Goal: Use online tool/utility: Utilize a website feature to perform a specific function

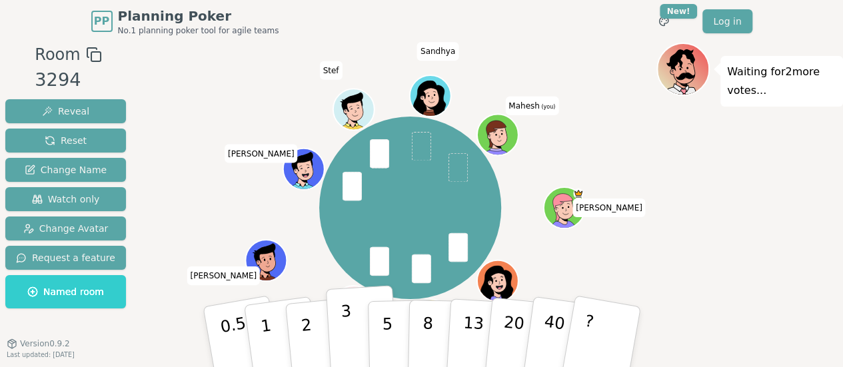
click at [357, 321] on button "3" at bounding box center [361, 337] width 73 height 104
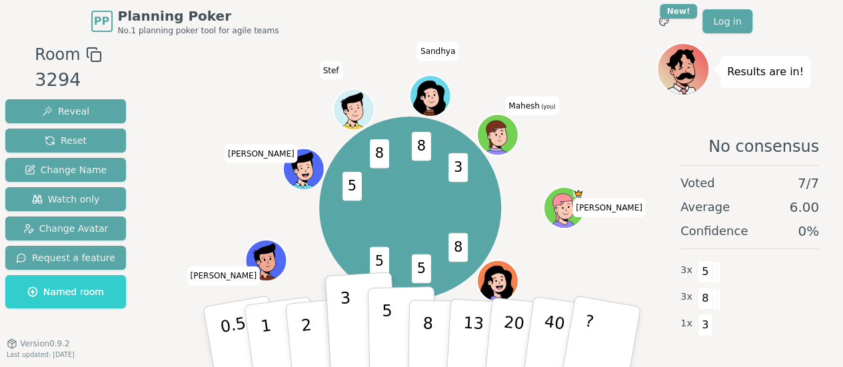
click at [392, 353] on button "5" at bounding box center [401, 337] width 69 height 101
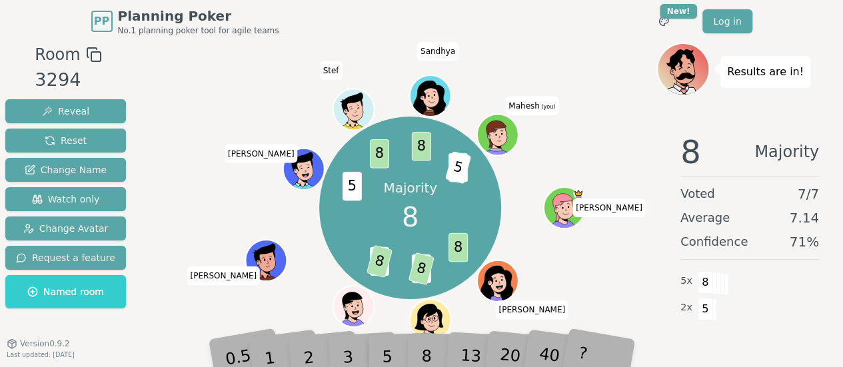
click at [423, 361] on div "Majority 8 8 5 8 5 8 5 8 8 3 5 [PERSON_NAME] adleeeeeeeee [PERSON_NAME] (you)" at bounding box center [410, 226] width 493 height 367
click at [425, 351] on div "8" at bounding box center [441, 336] width 41 height 47
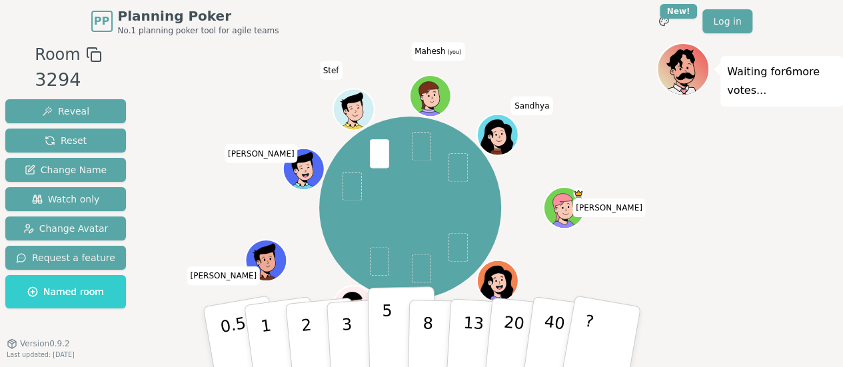
click at [382, 331] on p "5" at bounding box center [386, 337] width 11 height 72
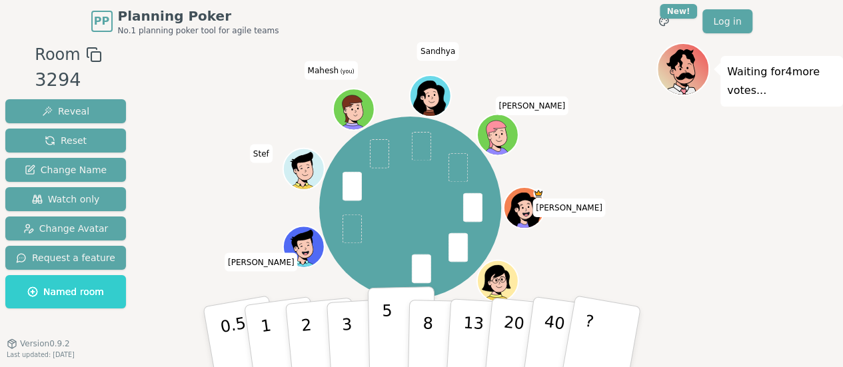
click at [395, 335] on button "5" at bounding box center [401, 337] width 69 height 101
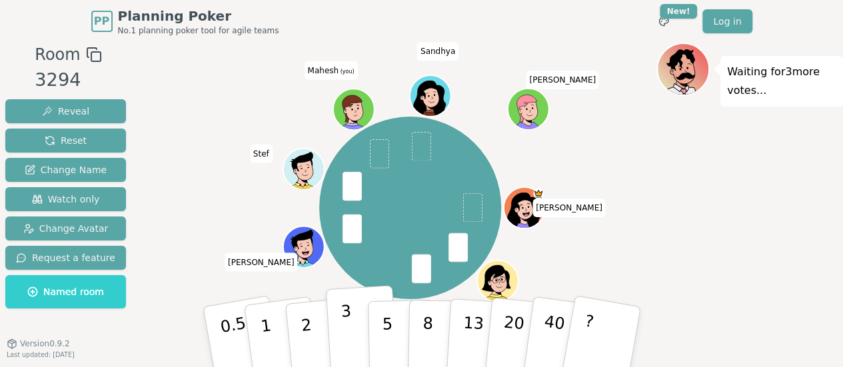
click at [344, 318] on p "3" at bounding box center [347, 338] width 15 height 73
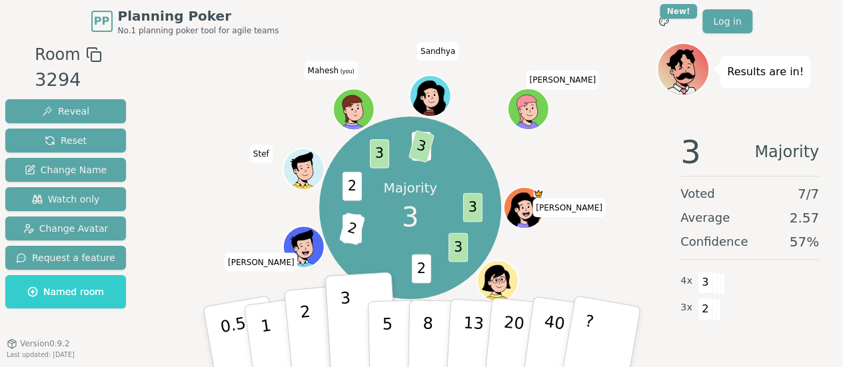
click at [299, 335] on button "2" at bounding box center [321, 338] width 76 height 106
